Goal: Use online tool/utility: Utilize a website feature to perform a specific function

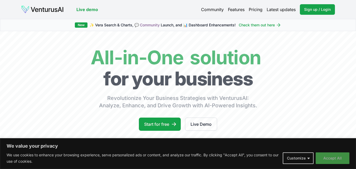
click at [331, 161] on button "Accept All" at bounding box center [333, 158] width 34 height 12
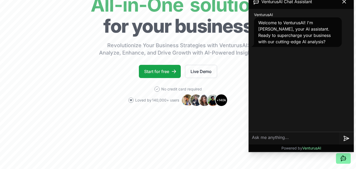
scroll to position [132, 0]
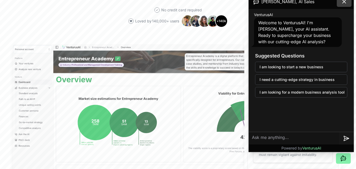
click at [345, 2] on icon at bounding box center [344, 1] width 6 height 6
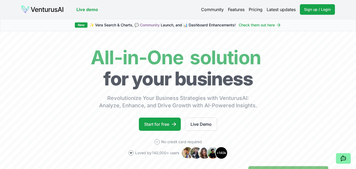
scroll to position [53, 0]
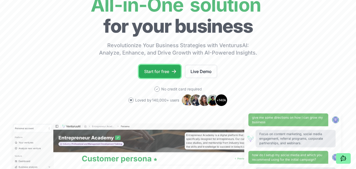
click at [164, 70] on link "Start for free" at bounding box center [160, 71] width 42 height 13
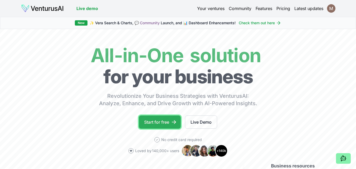
click at [164, 120] on link "Start for free" at bounding box center [160, 121] width 42 height 13
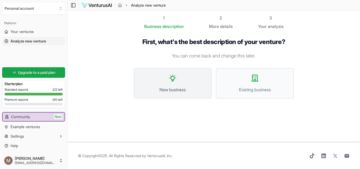
click at [172, 82] on icon at bounding box center [172, 78] width 8 height 8
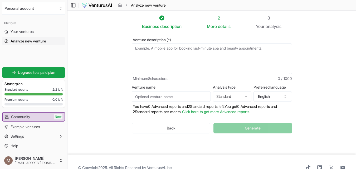
click at [182, 49] on textarea "Venture description (*)" at bounding box center [212, 58] width 160 height 31
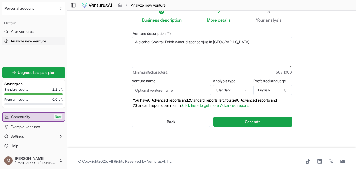
scroll to position [12, 0]
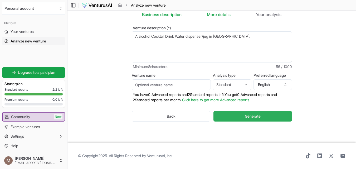
type textarea "A alcohol Cocktail Drink Water dispenser/jug in [GEOGRAPHIC_DATA]."
click at [241, 117] on button "Generate" at bounding box center [252, 116] width 78 height 11
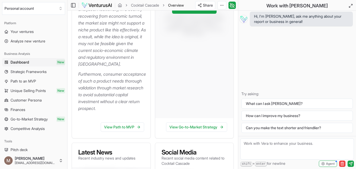
scroll to position [224, 0]
